Goal: Check status: Check status

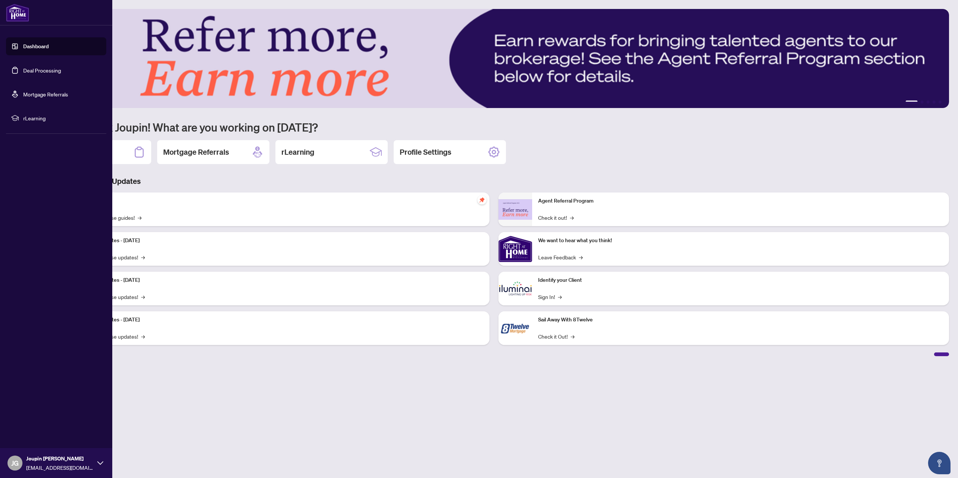
click at [23, 68] on link "Deal Processing" at bounding box center [42, 70] width 38 height 7
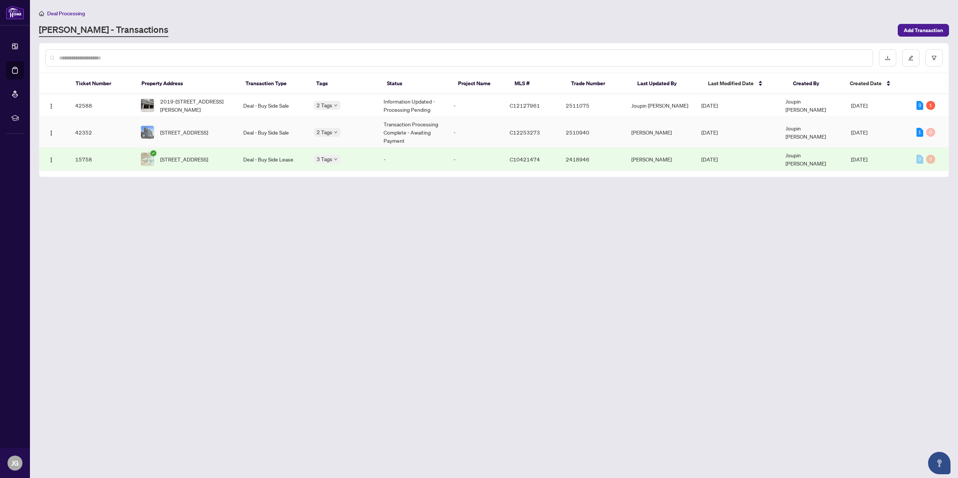
click at [394, 130] on td "Transaction Processing Complete - Awaiting Payment" at bounding box center [412, 132] width 70 height 31
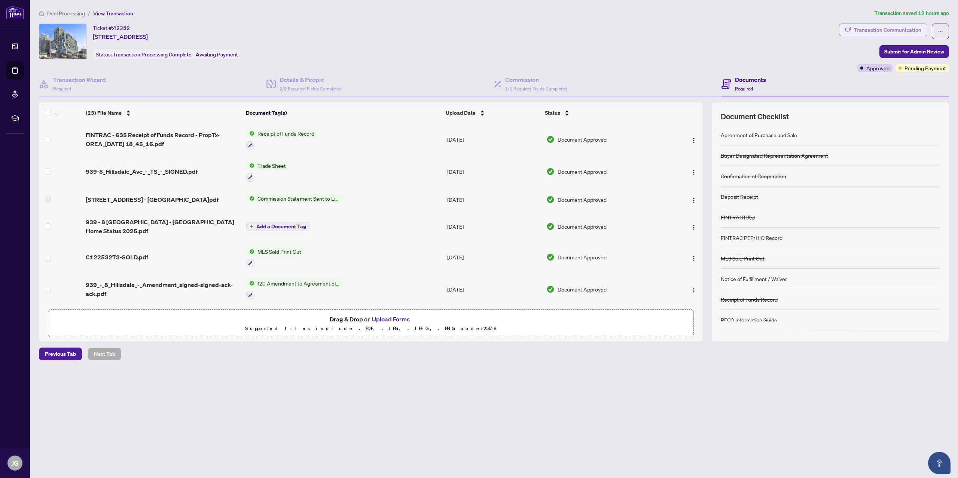
click at [890, 31] on div "Transaction Communication" at bounding box center [887, 30] width 67 height 12
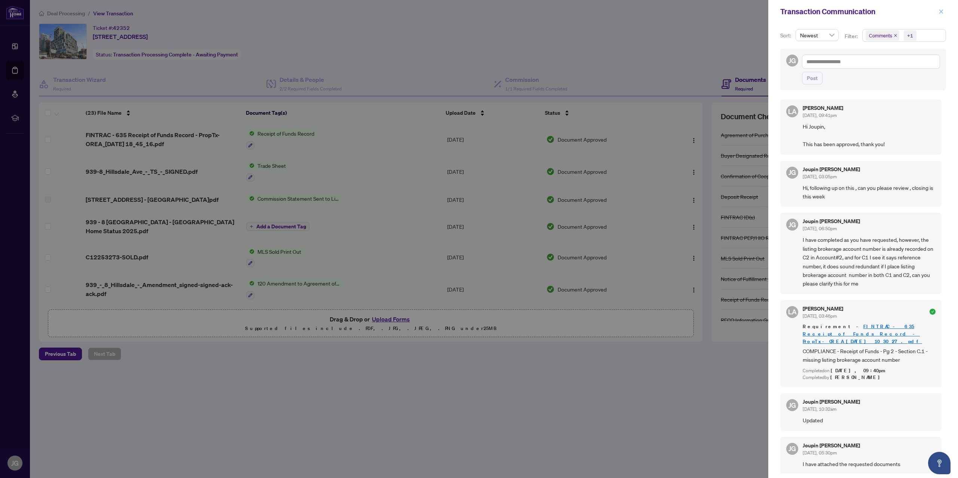
click at [943, 15] on span "button" at bounding box center [940, 12] width 5 height 12
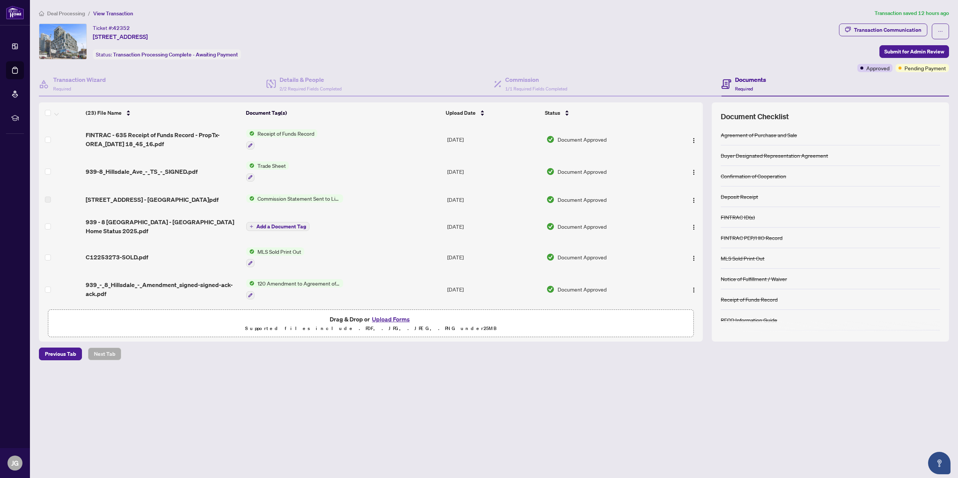
click at [348, 389] on main "Deal Processing / View Transaction Transaction saved 12 hours ago Ticket #: 423…" at bounding box center [494, 239] width 928 height 478
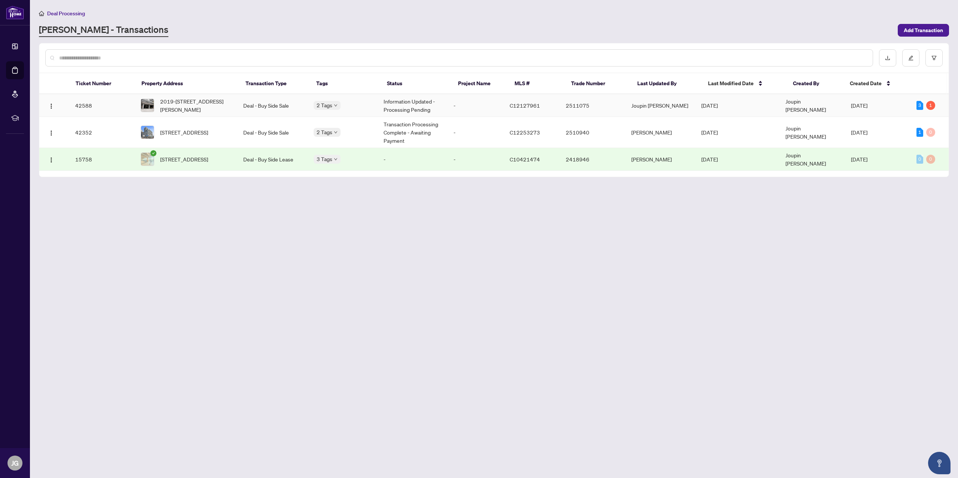
click at [692, 105] on td "Joupin [PERSON_NAME]" at bounding box center [660, 105] width 70 height 23
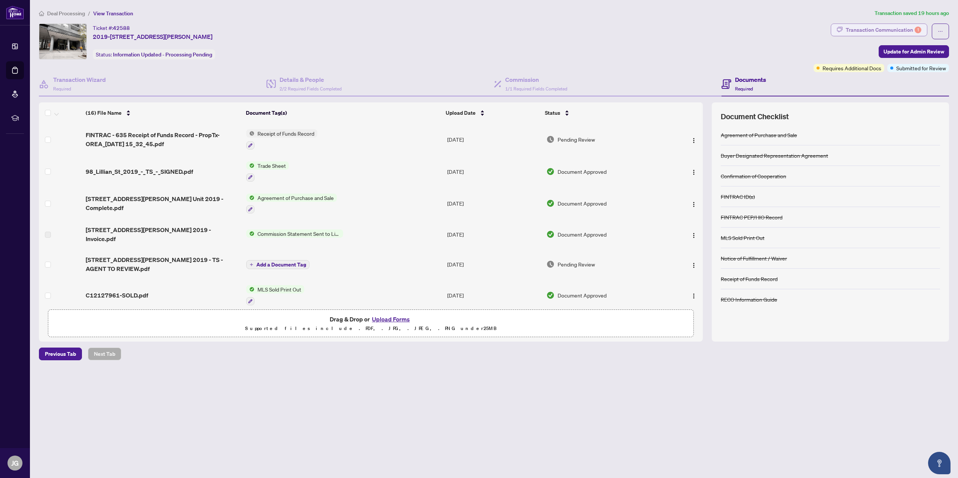
click at [876, 27] on div "Transaction Communication 1" at bounding box center [883, 30] width 76 height 12
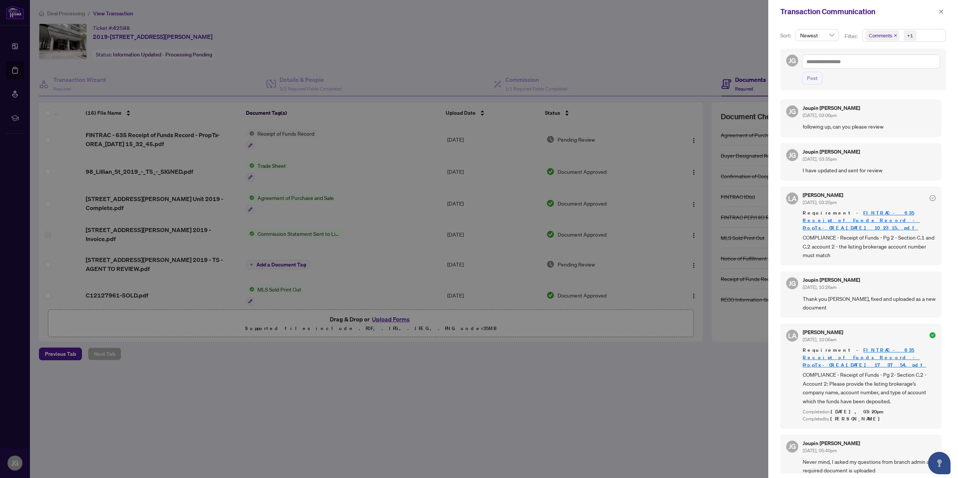
click at [396, 53] on div at bounding box center [479, 239] width 958 height 478
click at [939, 12] on icon "close" at bounding box center [940, 11] width 5 height 5
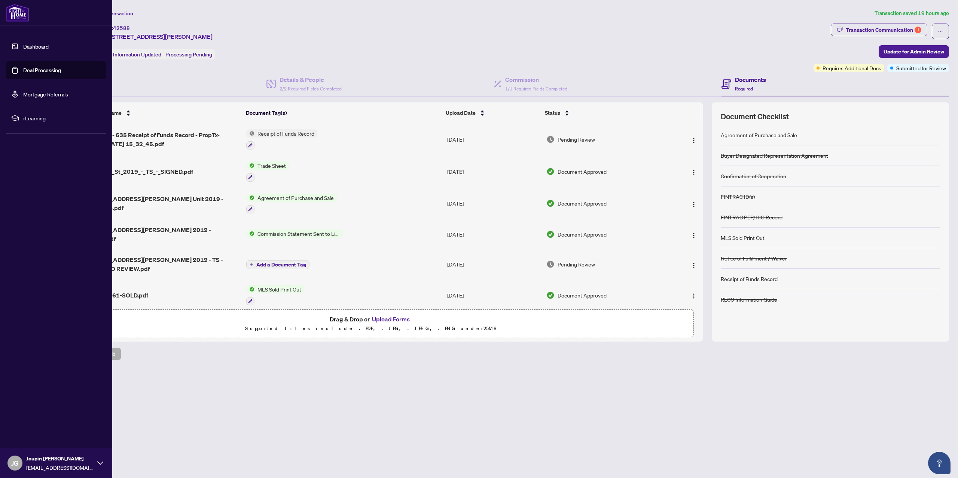
click at [13, 19] on img at bounding box center [17, 13] width 23 height 18
